Goal: Task Accomplishment & Management: Complete application form

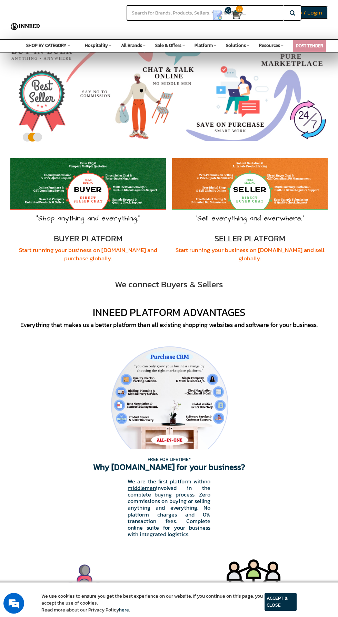
click at [321, 13] on span "Buyer Signup / Login" at bounding box center [294, 12] width 55 height 9
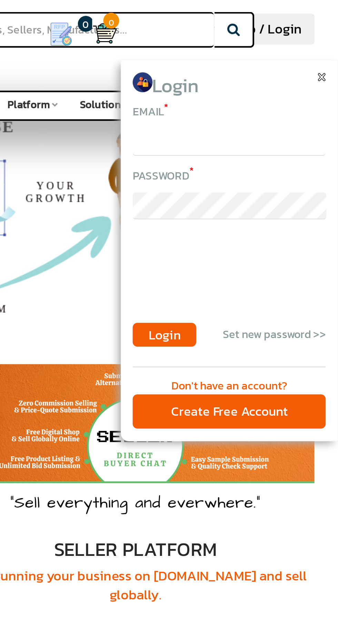
click at [262, 61] on input "email" at bounding box center [291, 62] width 84 height 12
type input "paul.haker.paul@gmail.com"
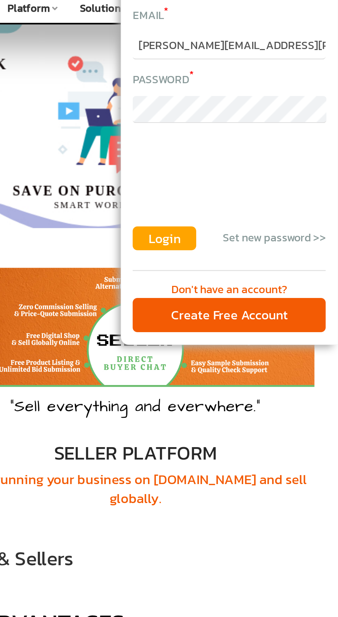
click at [266, 145] on span "Login" at bounding box center [263, 145] width 14 height 8
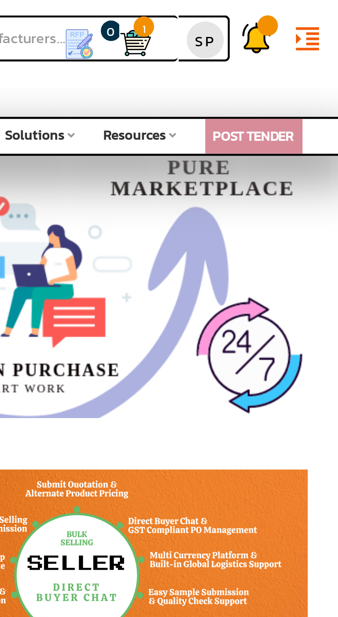
click at [273, 11] on span "1" at bounding box center [272, 9] width 7 height 7
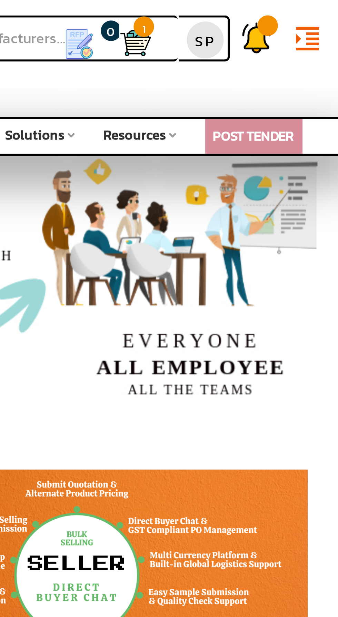
click at [272, 11] on span "1" at bounding box center [272, 9] width 7 height 7
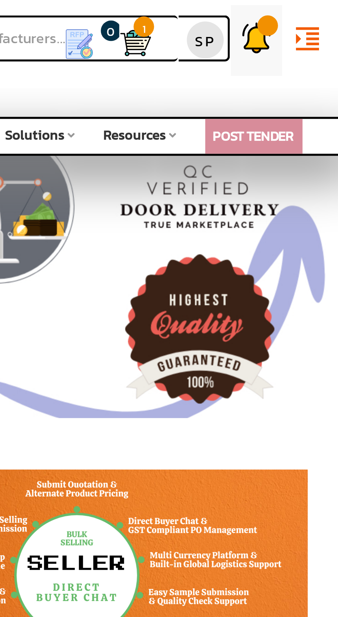
click at [310, 12] on img at bounding box center [310, 13] width 10 height 10
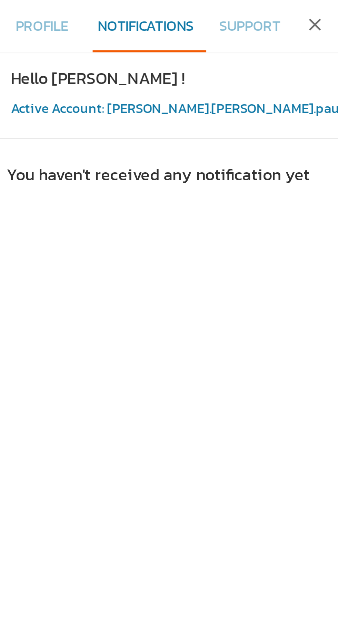
click at [251, 31] on div "Hello Subham ! Active Account: paul.haker.paul1758379705" at bounding box center [286, 32] width 117 height 29
click at [232, 10] on span "Profile" at bounding box center [238, 8] width 18 height 7
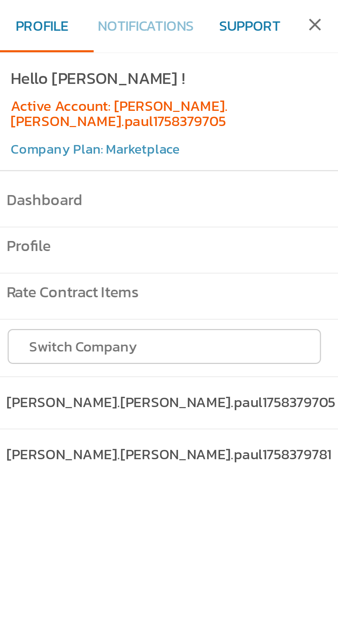
click at [308, 8] on span "Support" at bounding box center [308, 8] width 21 height 7
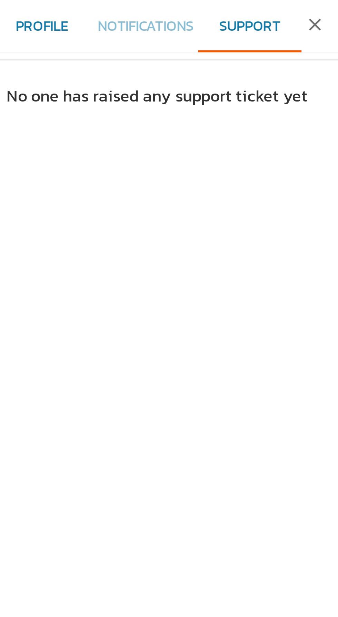
click at [239, 7] on span "Profile" at bounding box center [238, 8] width 18 height 7
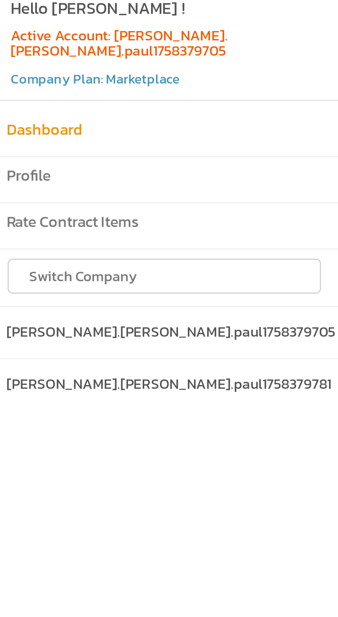
click at [248, 65] on h6 "Dashboard" at bounding box center [279, 68] width 106 height 6
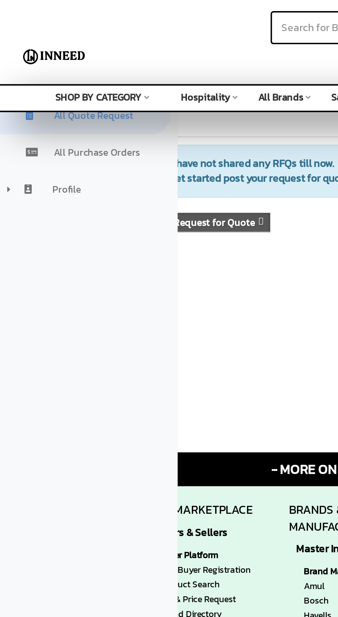
click at [109, 101] on link "Post Request for Quote" at bounding box center [95, 104] width 48 height 7
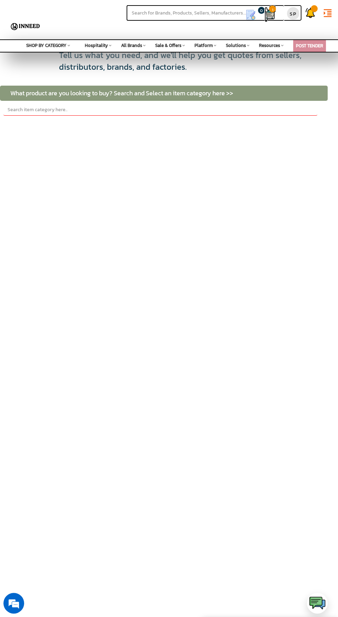
click at [265, 21] on link "1" at bounding box center [266, 14] width 3 height 15
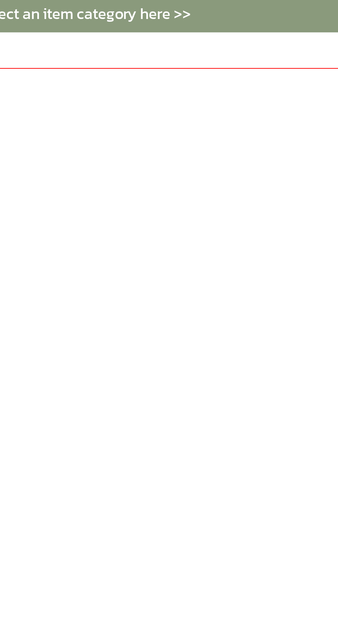
scroll to position [0, 100]
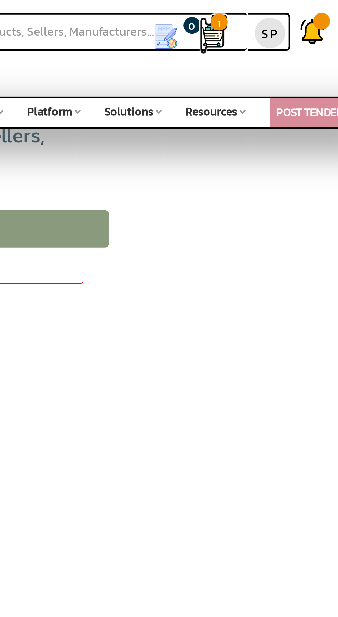
click at [271, 13] on img at bounding box center [270, 14] width 10 height 10
click at [272, 11] on span "1" at bounding box center [272, 9] width 7 height 7
click at [273, 11] on span "1" at bounding box center [272, 9] width 7 height 7
click at [276, 10] on input "text" at bounding box center [205, 13] width 157 height 16
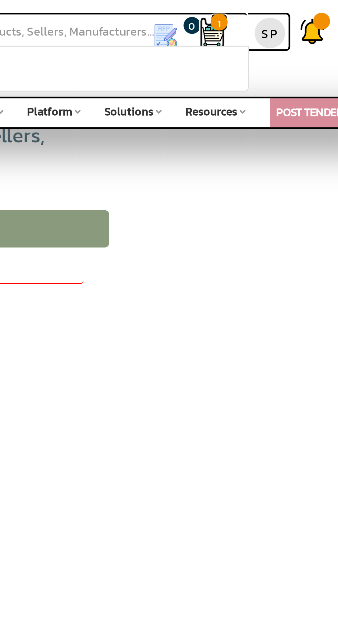
click at [275, 11] on span "1" at bounding box center [272, 9] width 7 height 7
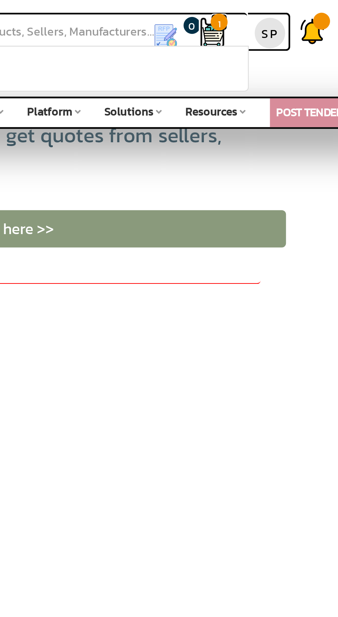
scroll to position [0, 28]
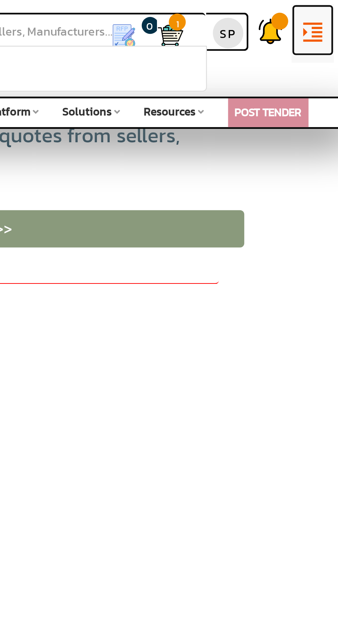
click at [328, 12] on icon "format_indent_increase" at bounding box center [328, 13] width 10 height 10
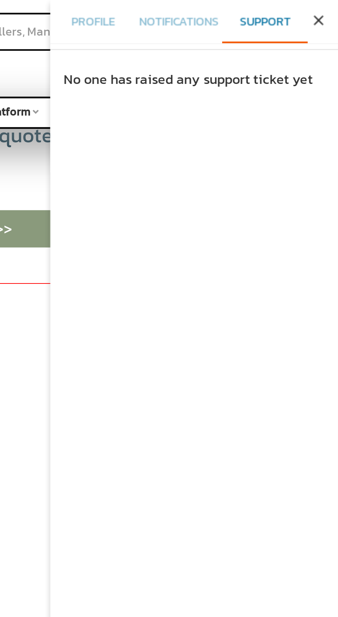
click at [333, 6] on icon "close" at bounding box center [330, 8] width 7 height 7
